Goal: Task Accomplishment & Management: Complete application form

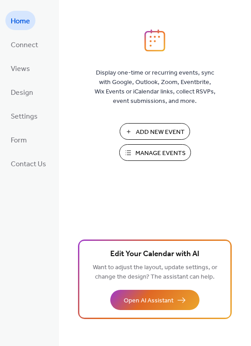
click at [159, 132] on span "Add New Event" at bounding box center [160, 132] width 49 height 9
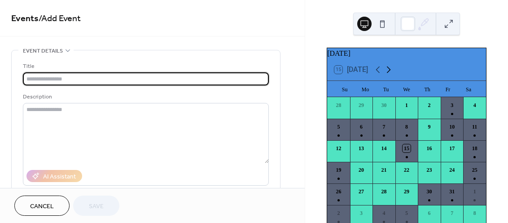
click at [390, 73] on icon at bounding box center [389, 69] width 4 height 7
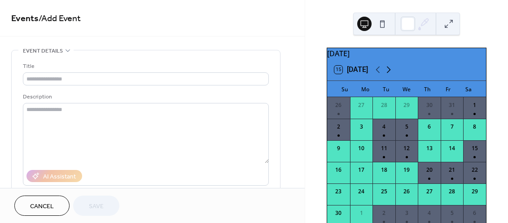
click at [390, 73] on icon at bounding box center [389, 69] width 4 height 7
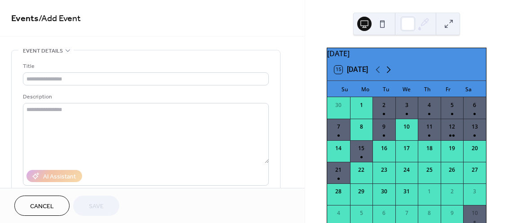
click at [390, 73] on icon at bounding box center [389, 69] width 4 height 7
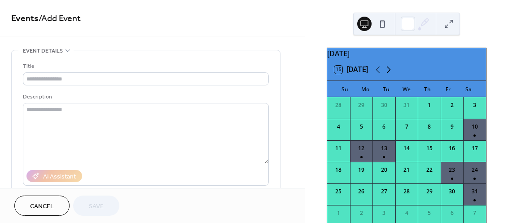
click at [390, 73] on icon at bounding box center [389, 69] width 4 height 7
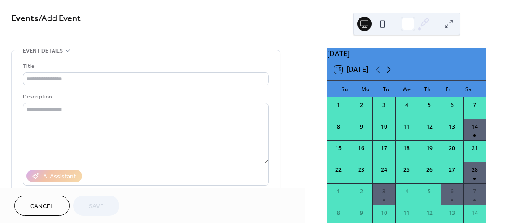
click at [390, 73] on icon at bounding box center [389, 69] width 4 height 7
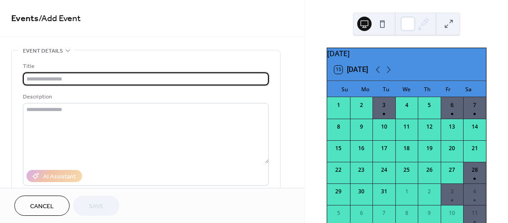
click at [104, 82] on input "text" at bounding box center [146, 78] width 246 height 13
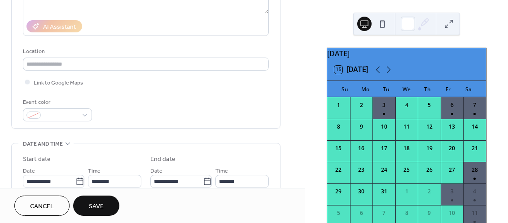
scroll to position [207, 0]
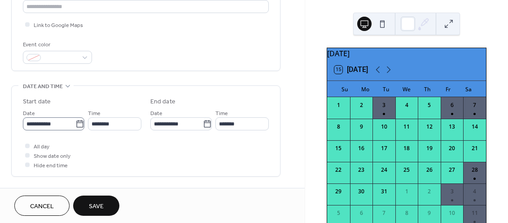
type input "**********"
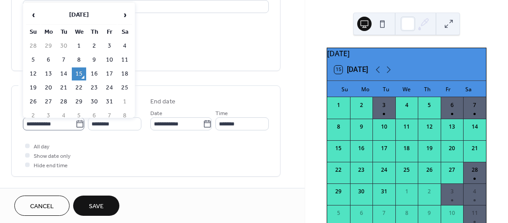
click at [76, 127] on icon at bounding box center [79, 123] width 9 height 9
click at [75, 127] on input "**********" at bounding box center [49, 123] width 53 height 13
click at [125, 16] on span "›" at bounding box center [124, 15] width 13 height 18
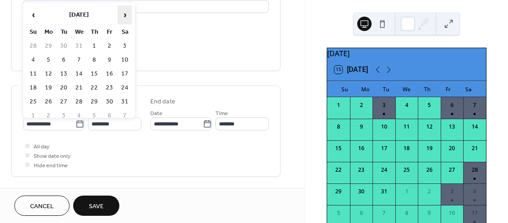
click at [125, 16] on span "›" at bounding box center [124, 15] width 13 height 18
click at [32, 10] on span "‹" at bounding box center [32, 15] width 13 height 18
click at [124, 74] on td "14" at bounding box center [125, 73] width 14 height 13
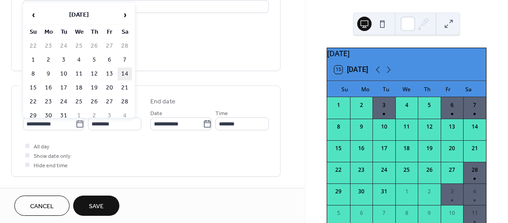
type input "**********"
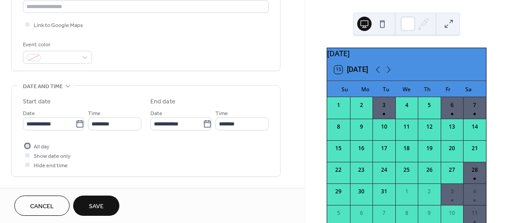
click at [27, 147] on div at bounding box center [27, 145] width 4 height 4
click at [104, 207] on button "Save" at bounding box center [96, 205] width 46 height 20
